Goal: Transaction & Acquisition: Purchase product/service

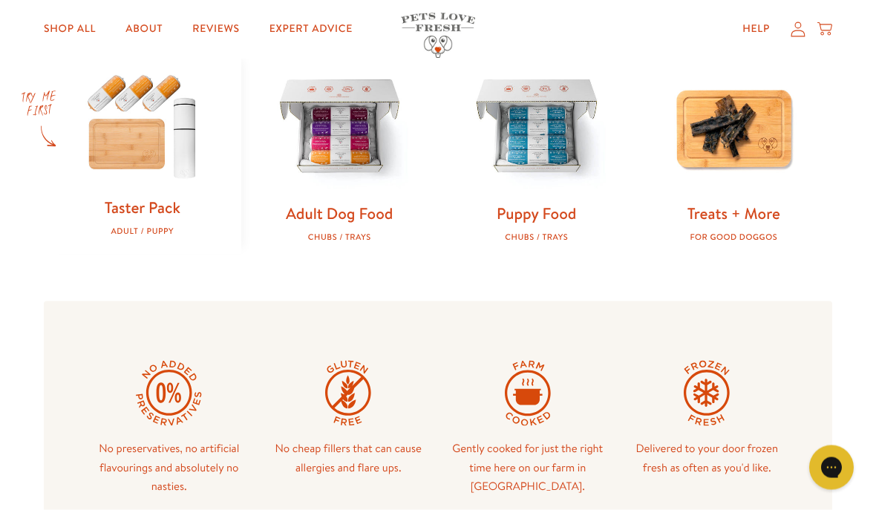
scroll to position [487, 0]
click at [356, 149] on img at bounding box center [340, 128] width 150 height 150
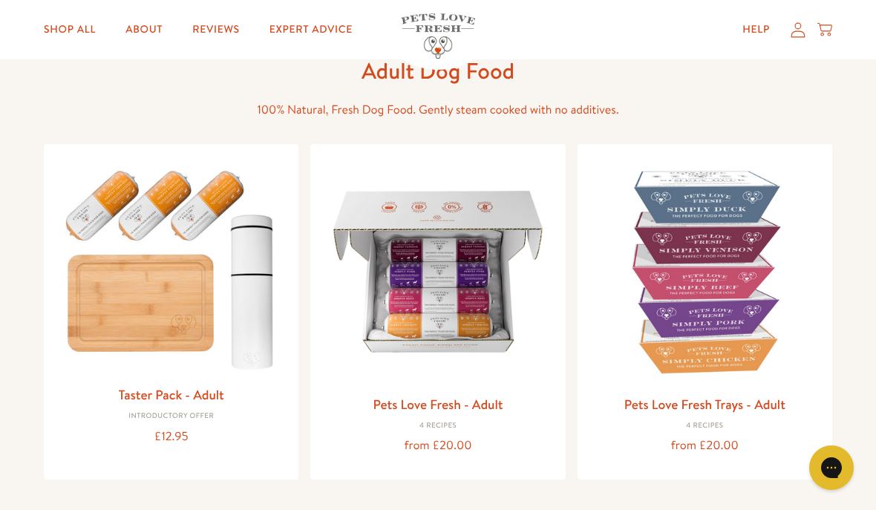
scroll to position [85, 0]
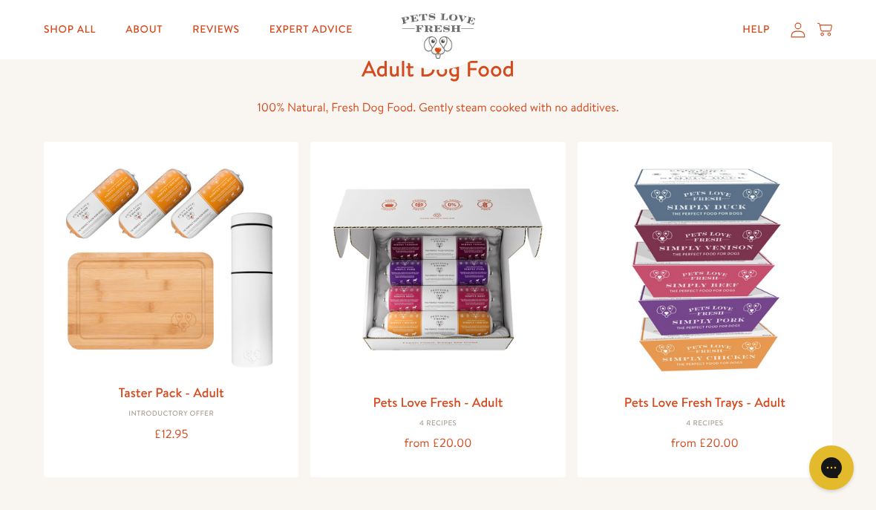
click at [711, 304] on img at bounding box center [705, 269] width 231 height 231
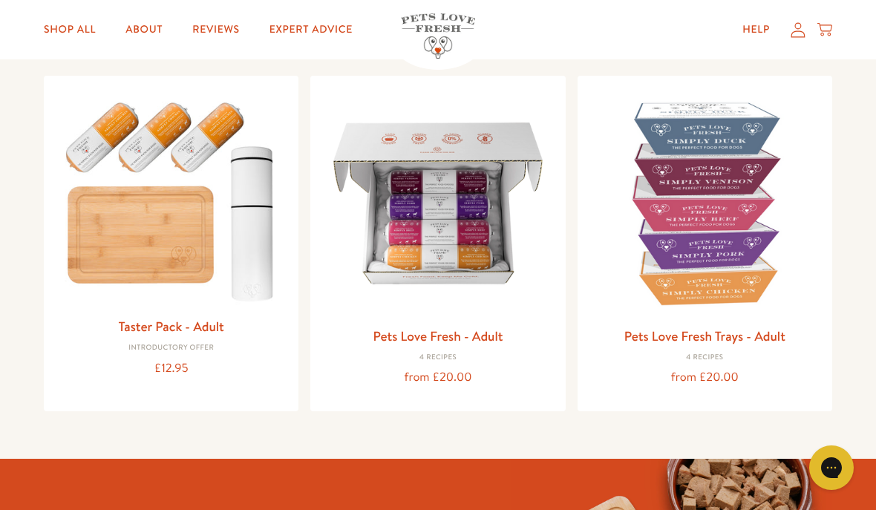
click at [471, 247] on img at bounding box center [437, 203] width 231 height 231
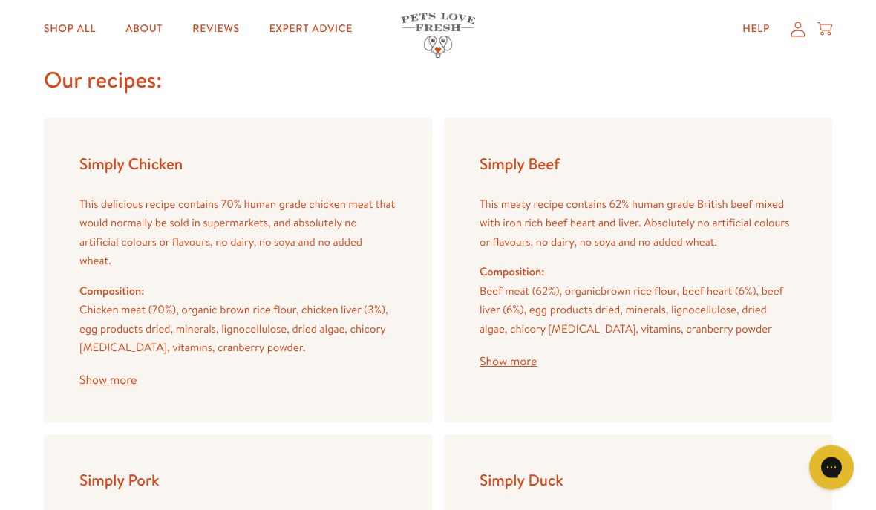
scroll to position [1724, 0]
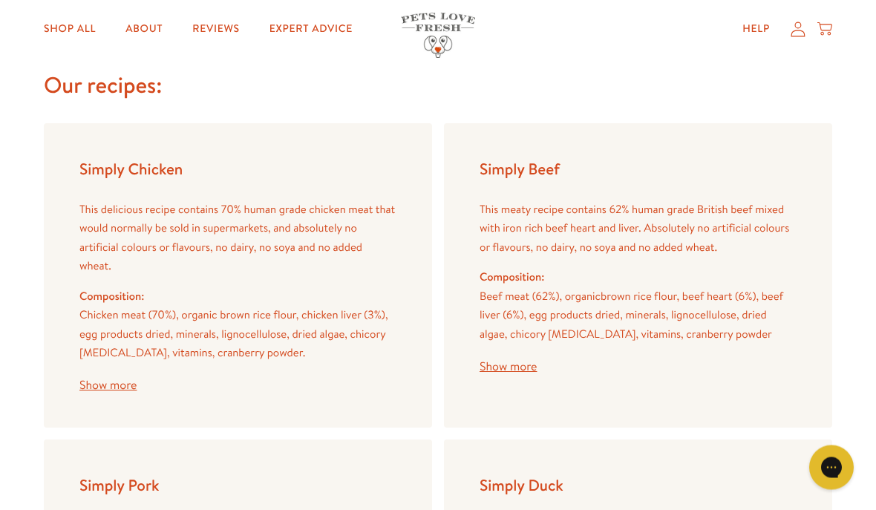
click at [125, 380] on button "Show more" at bounding box center [107, 386] width 57 height 12
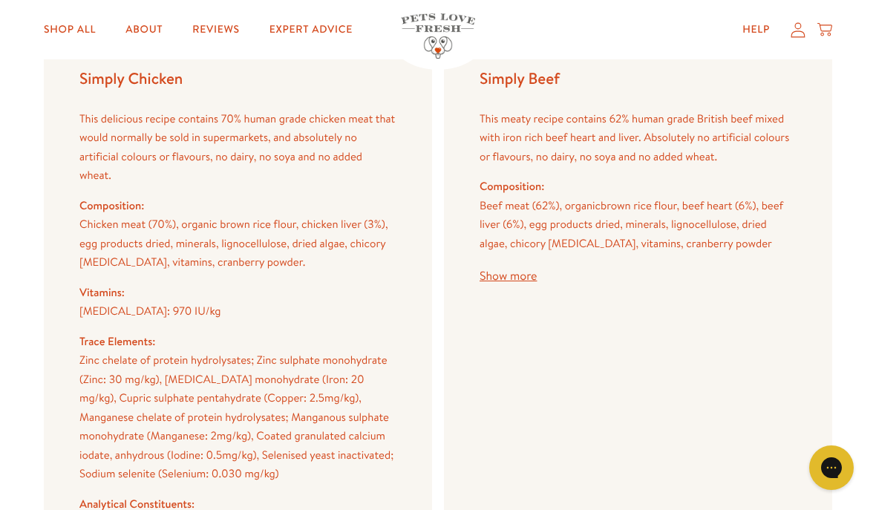
scroll to position [1814, 0]
